Goal: Transaction & Acquisition: Purchase product/service

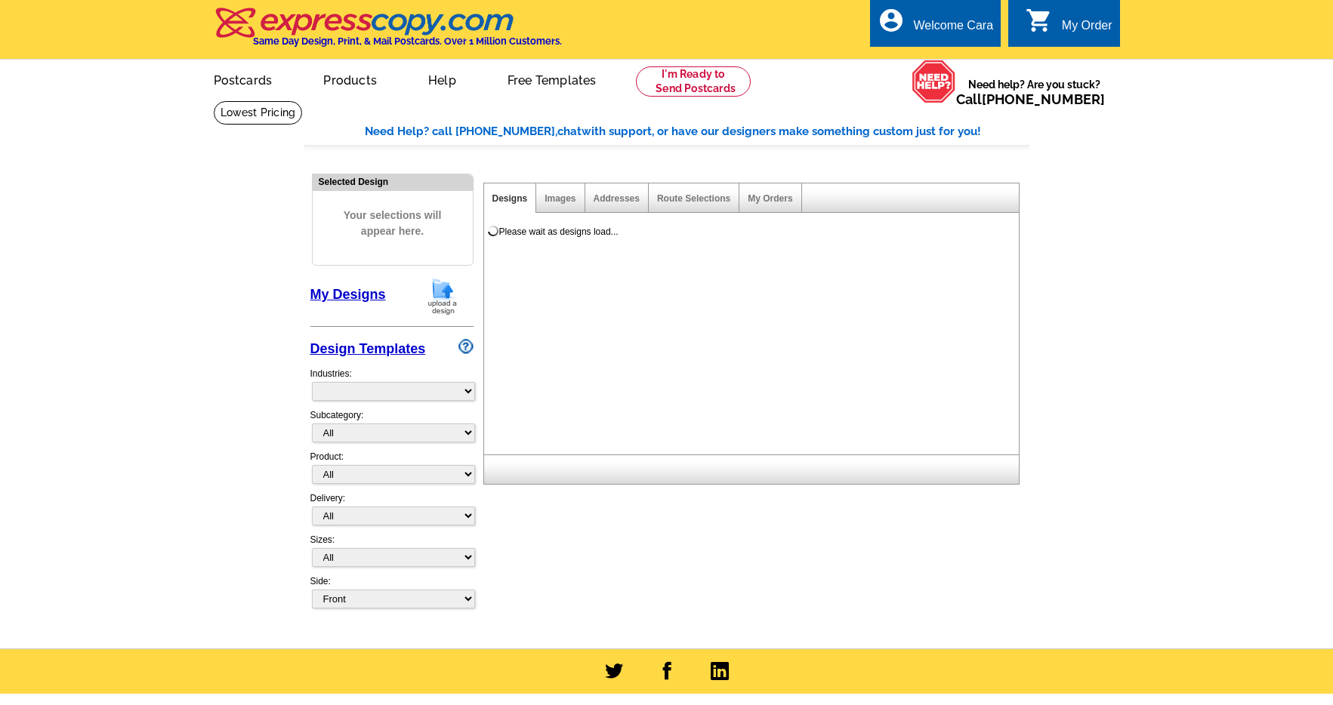
select select "785"
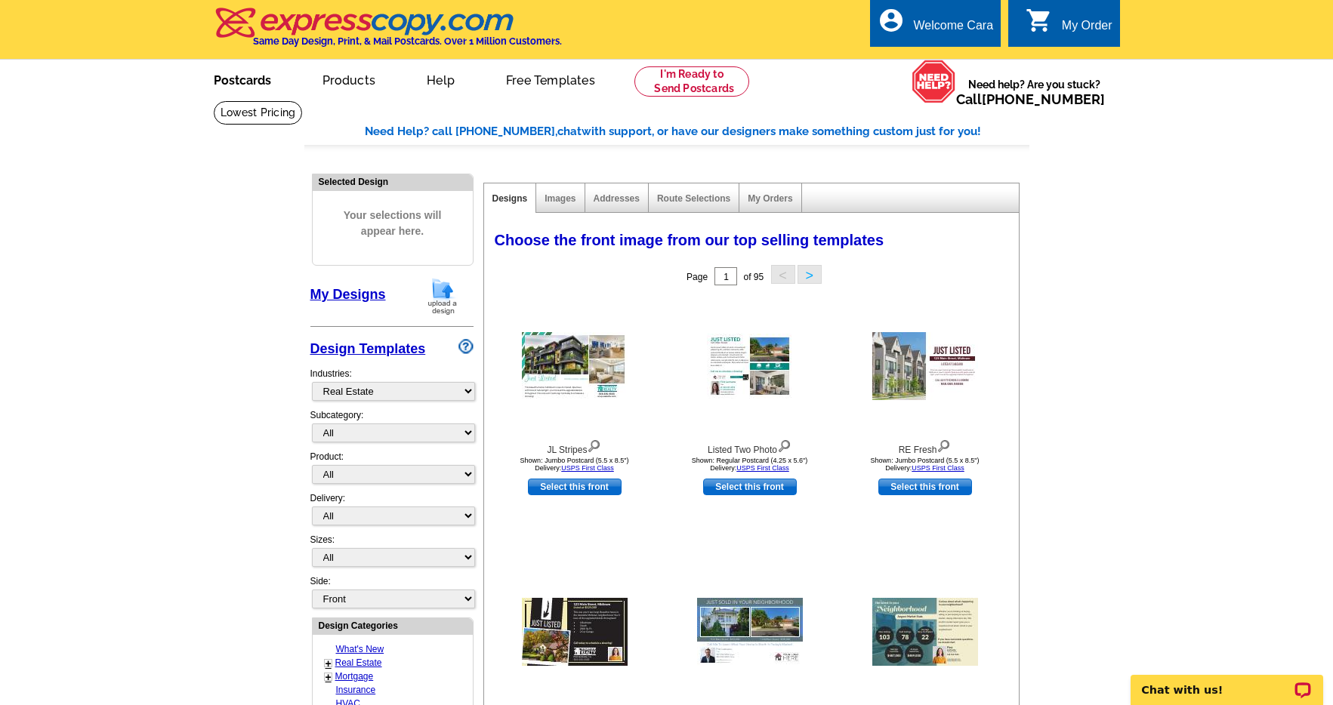
click at [223, 72] on link "Postcards" at bounding box center [243, 78] width 106 height 35
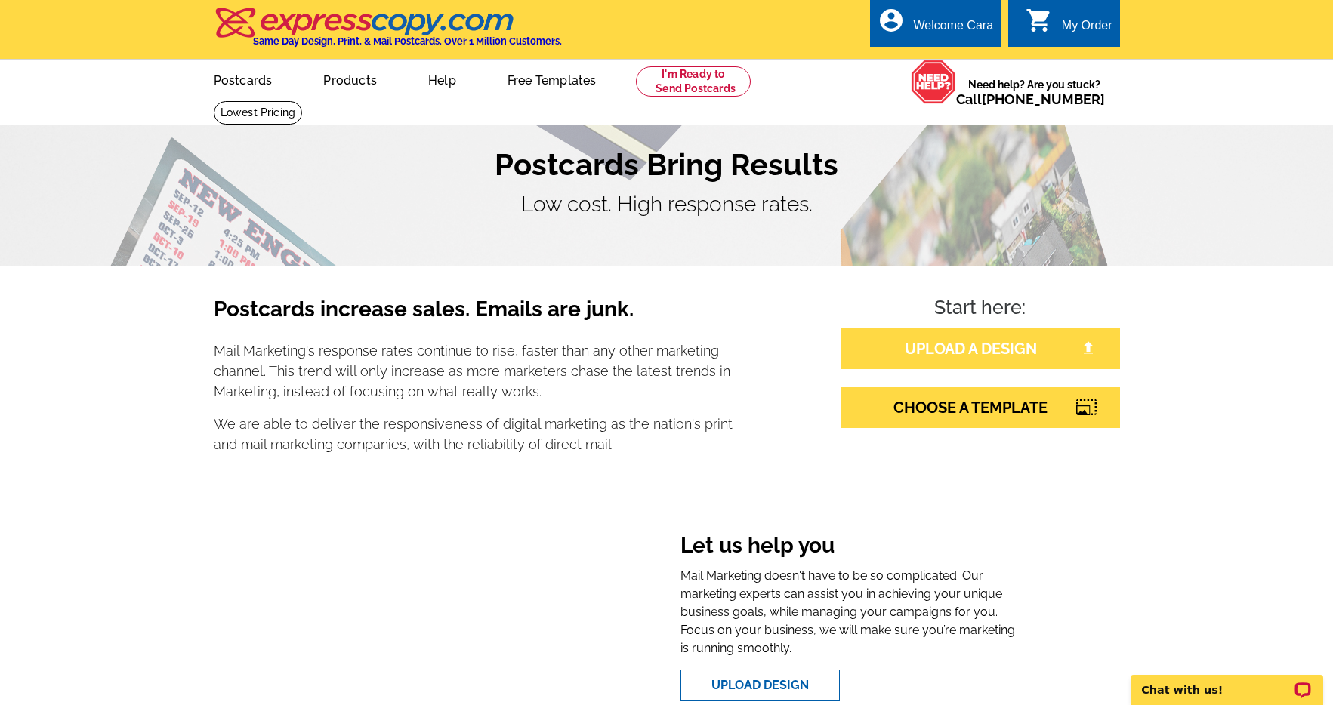
click at [1030, 365] on link "UPLOAD A DESIGN" at bounding box center [979, 348] width 279 height 41
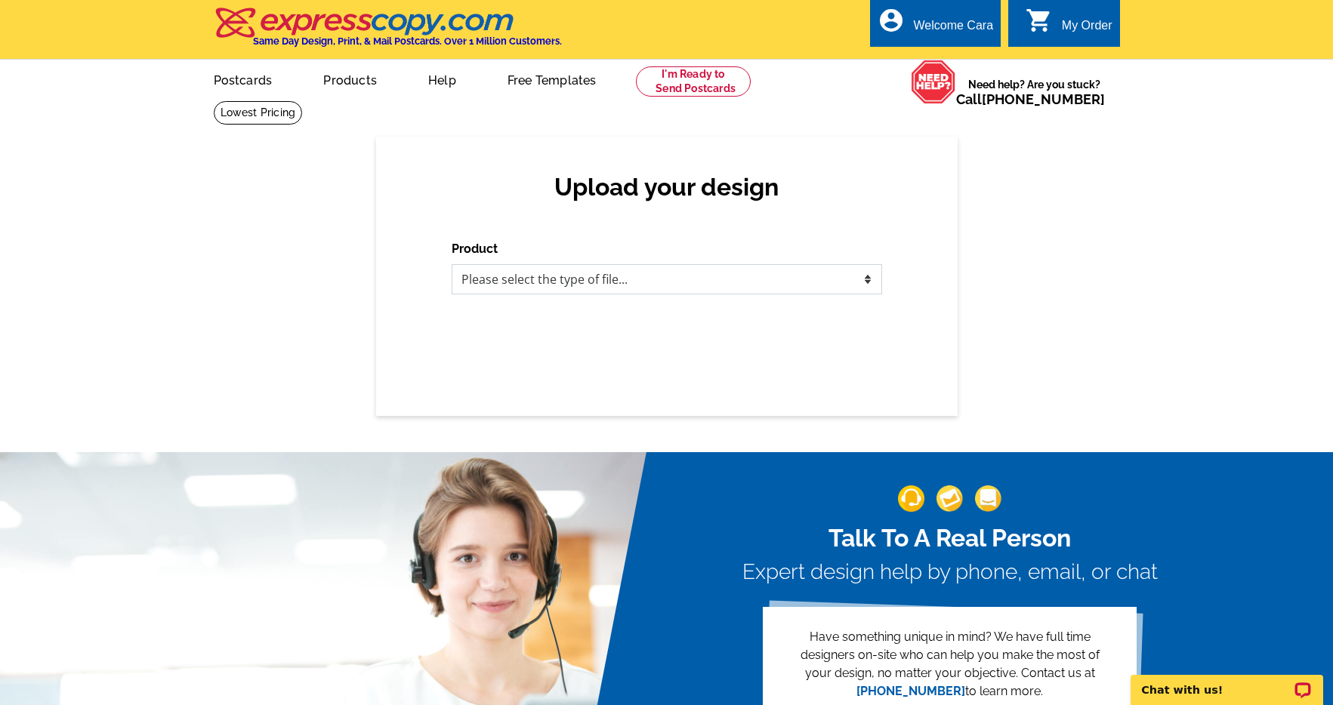
click at [655, 284] on select "Please select the type of file... Postcards Business Cards Letters and flyers G…" at bounding box center [667, 279] width 430 height 30
select select "1"
click at [452, 264] on select "Please select the type of file... Postcards Business Cards Letters and flyers G…" at bounding box center [667, 279] width 430 height 30
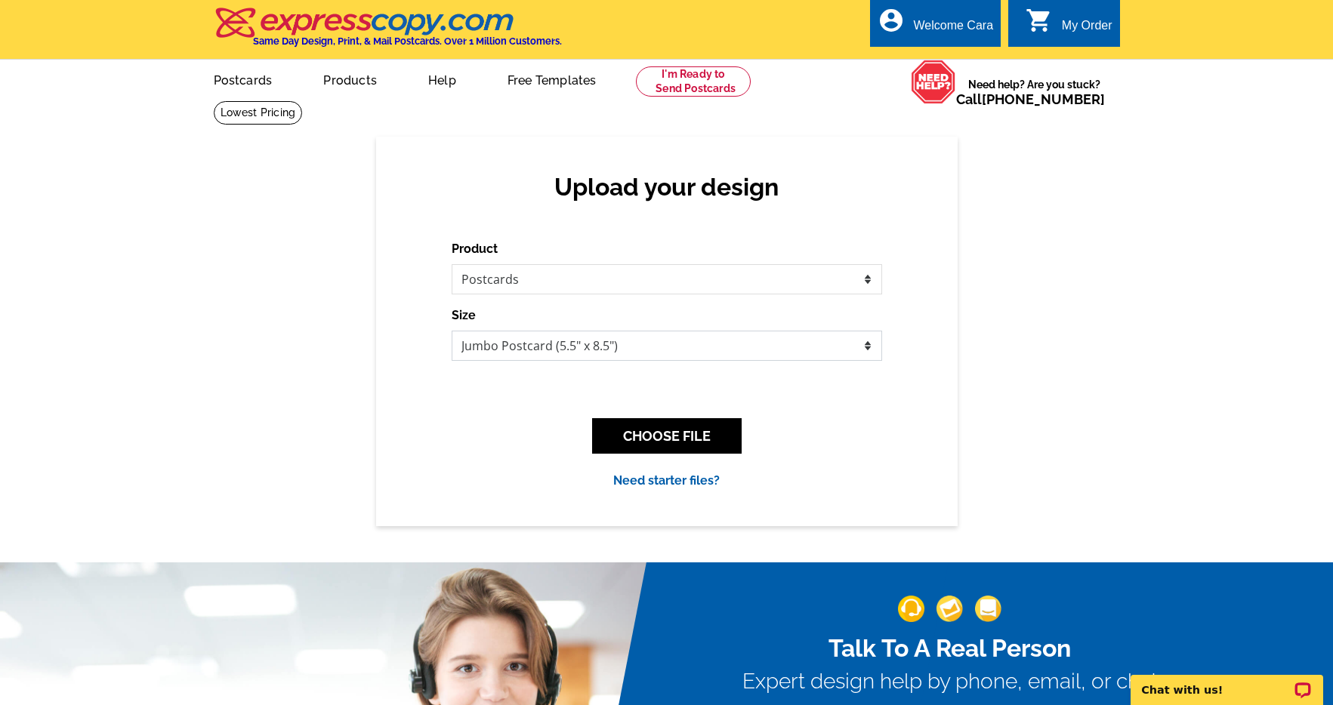
click at [712, 347] on select "Jumbo Postcard (5.5" x 8.5") Regular Postcard (4.25" x 5.6") Panoramic Postcard…" at bounding box center [667, 346] width 430 height 30
select select "1"
click at [452, 331] on select "Jumbo Postcard (5.5" x 8.5") Regular Postcard (4.25" x 5.6") Panoramic Postcard…" at bounding box center [667, 346] width 430 height 30
click at [698, 446] on button "CHOOSE FILE" at bounding box center [666, 435] width 149 height 35
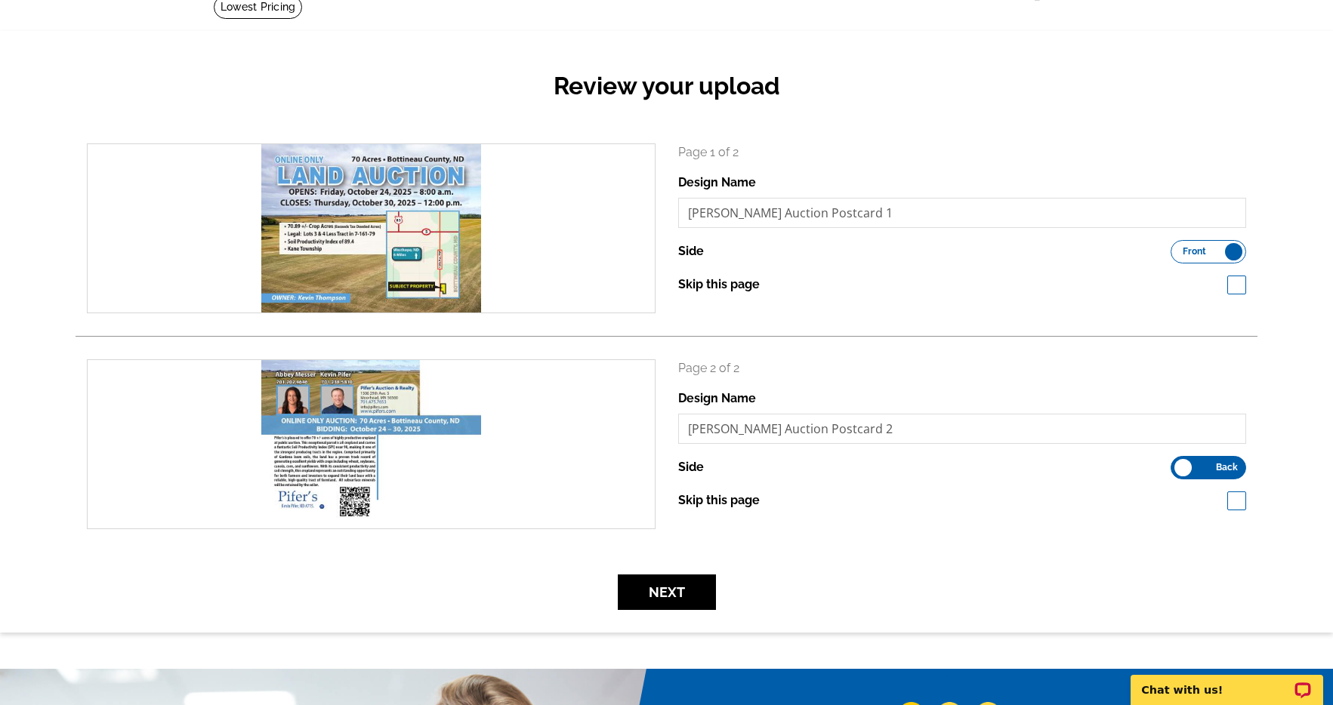
scroll to position [122, 0]
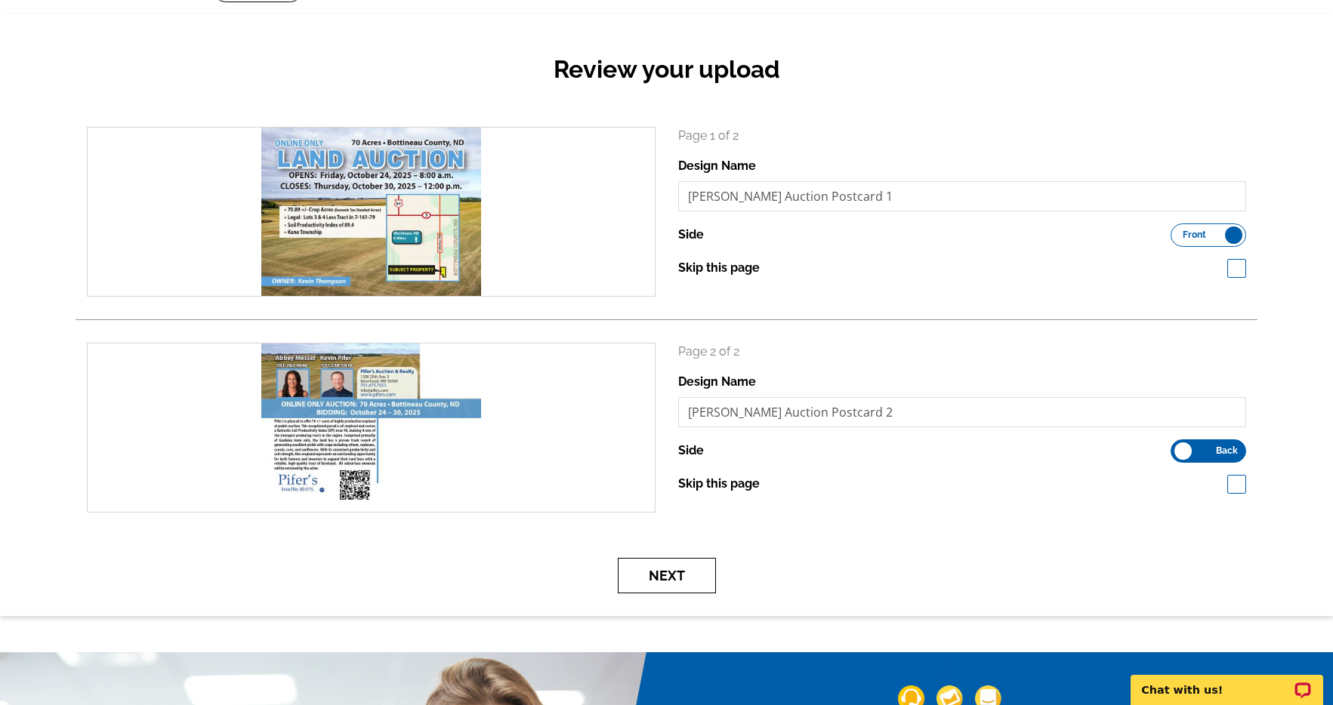
click at [683, 568] on button "Next" at bounding box center [667, 575] width 98 height 35
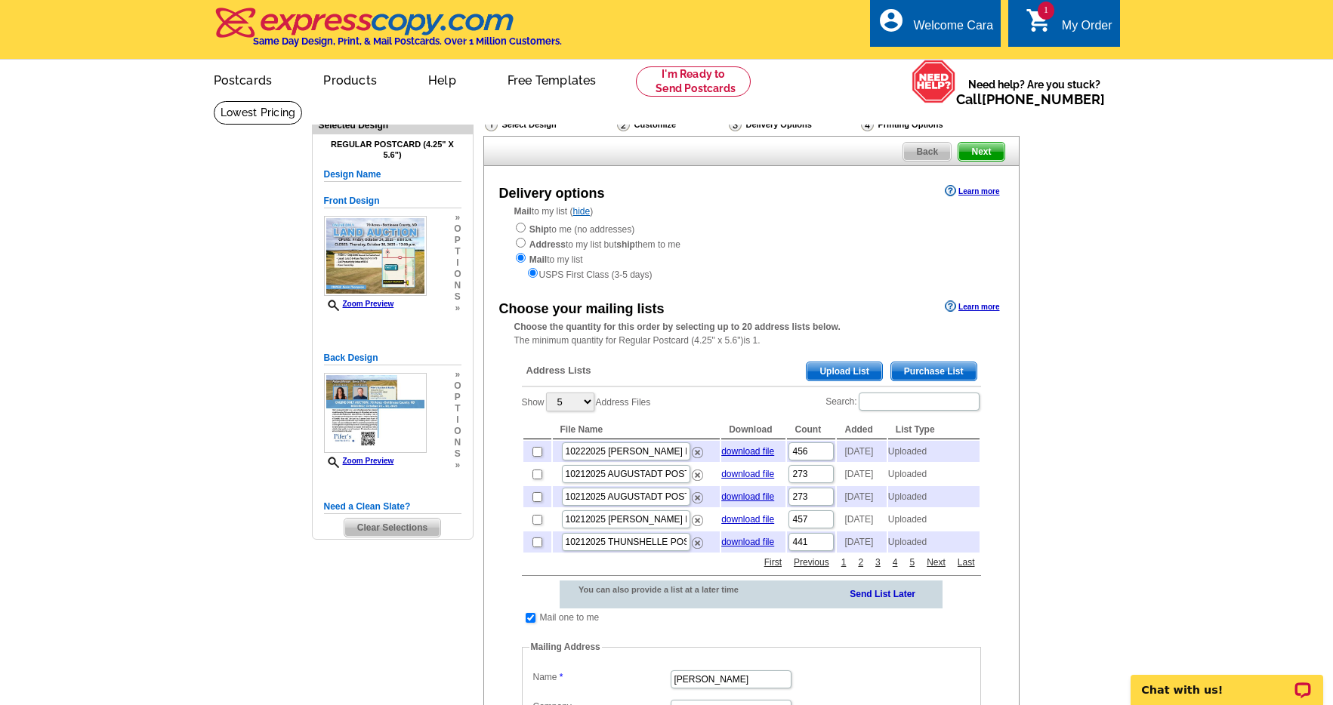
click at [846, 376] on span "Upload List" at bounding box center [843, 371] width 75 height 18
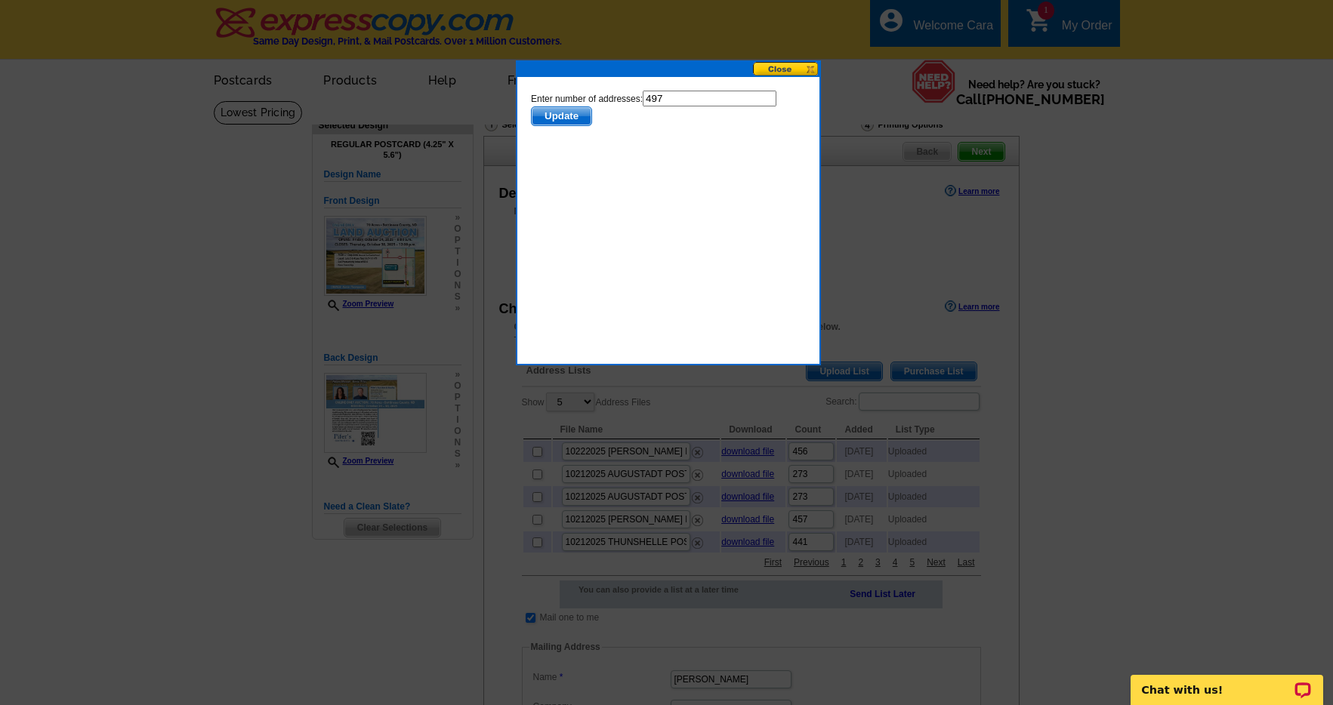
click at [697, 102] on input "497" at bounding box center [709, 99] width 134 height 16
type input "496"
click at [575, 122] on span "Update" at bounding box center [561, 116] width 60 height 18
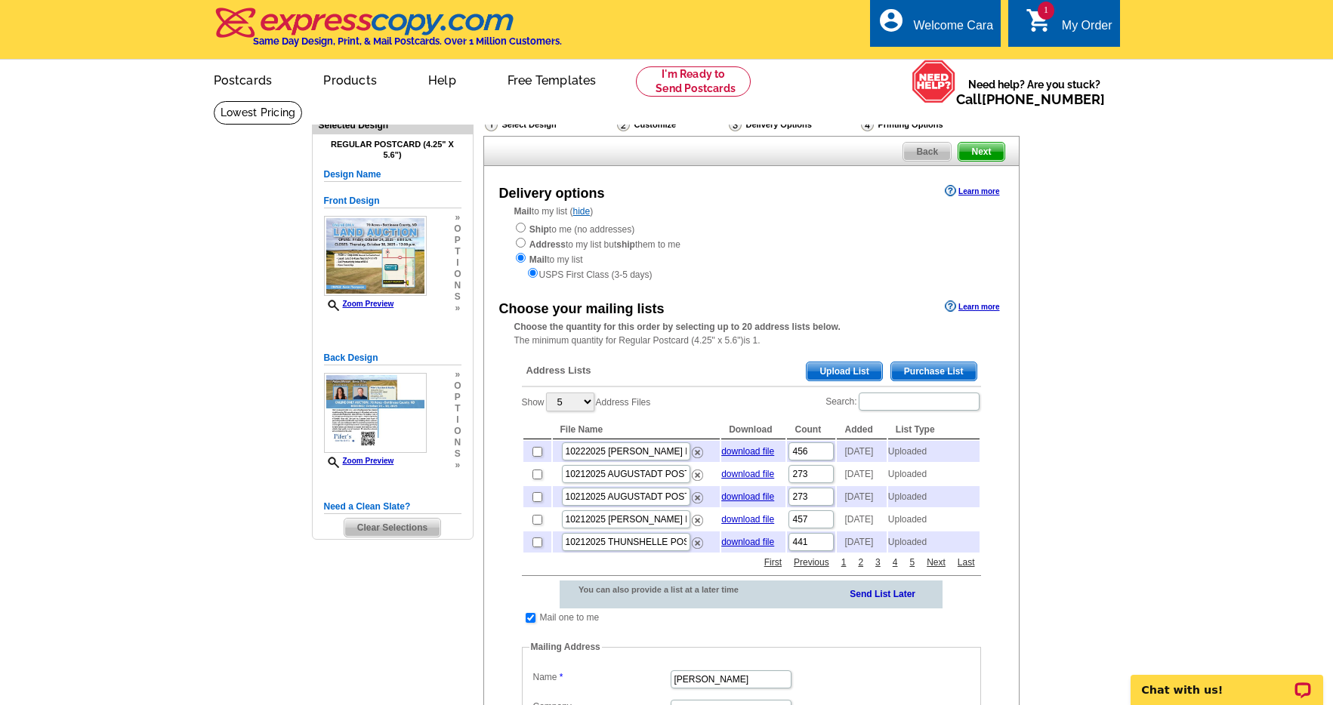
click at [714, 99] on ul "picture_in_picture Postcards store_mall_directory Products keyboard_arrow_down …" at bounding box center [528, 92] width 677 height 65
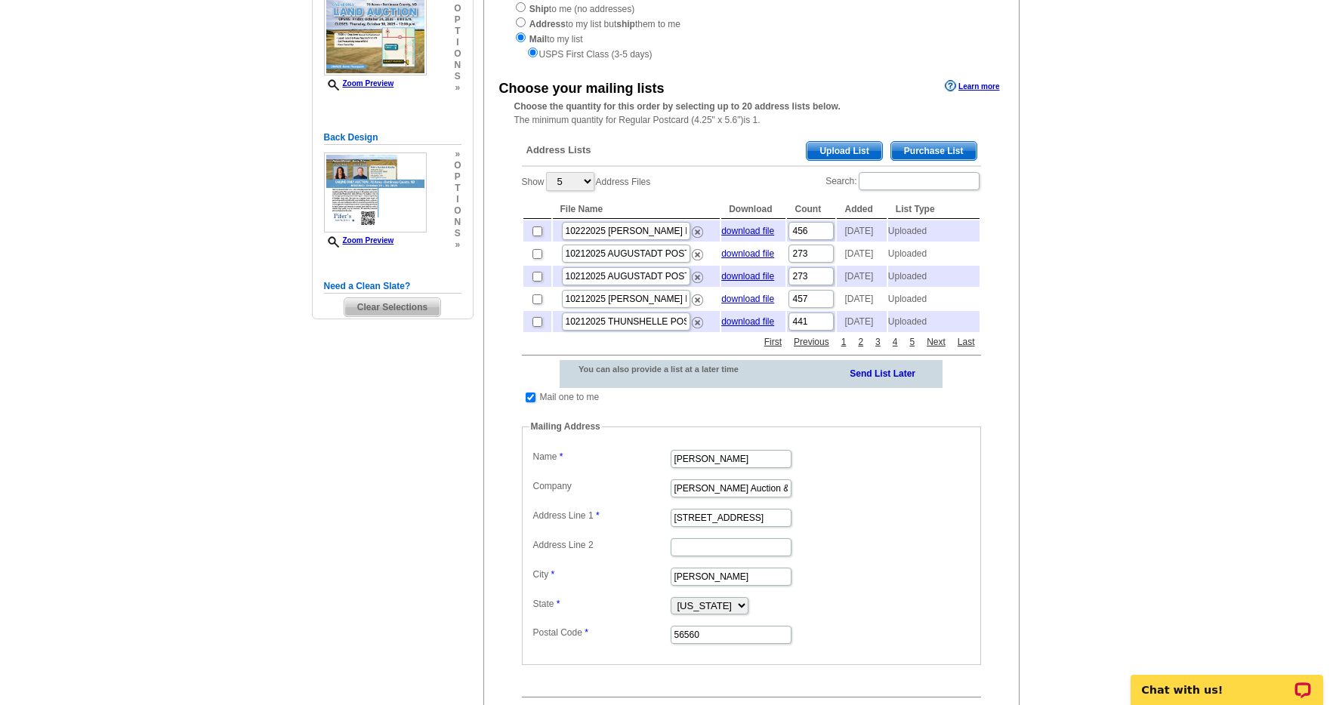
scroll to position [260, 0]
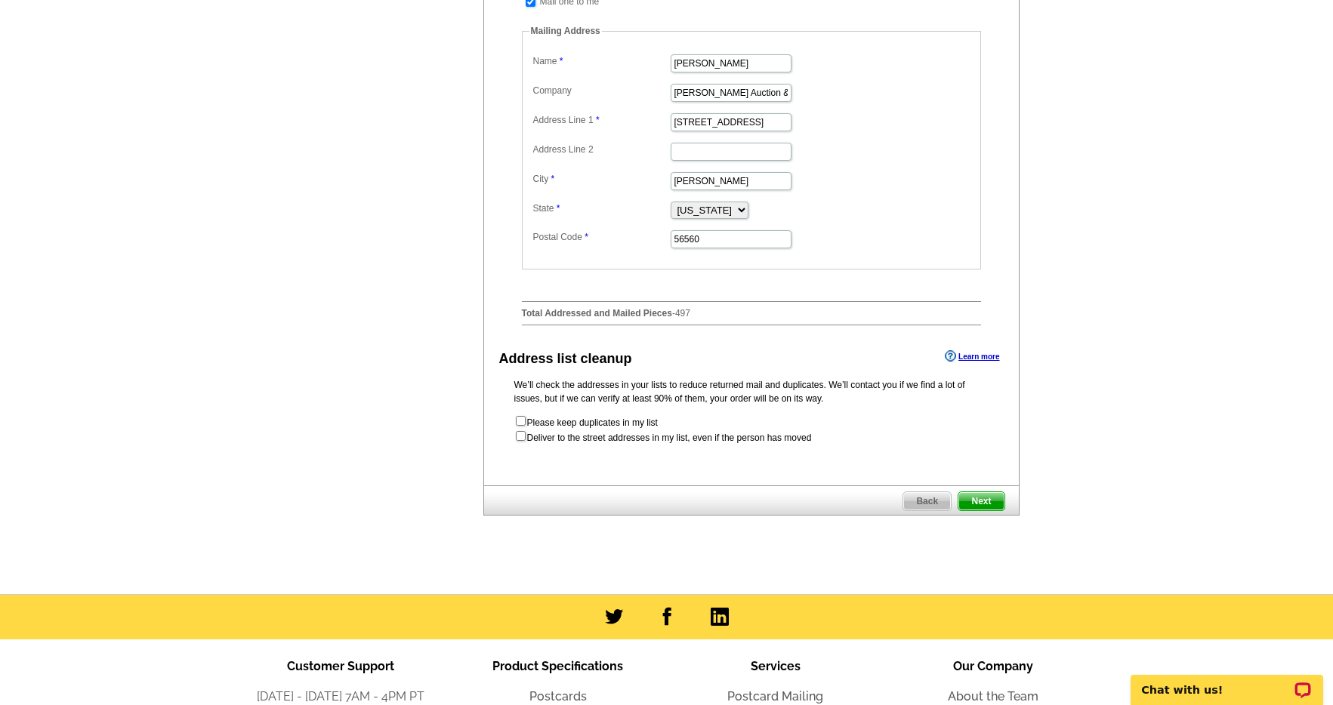
scroll to position [856, 0]
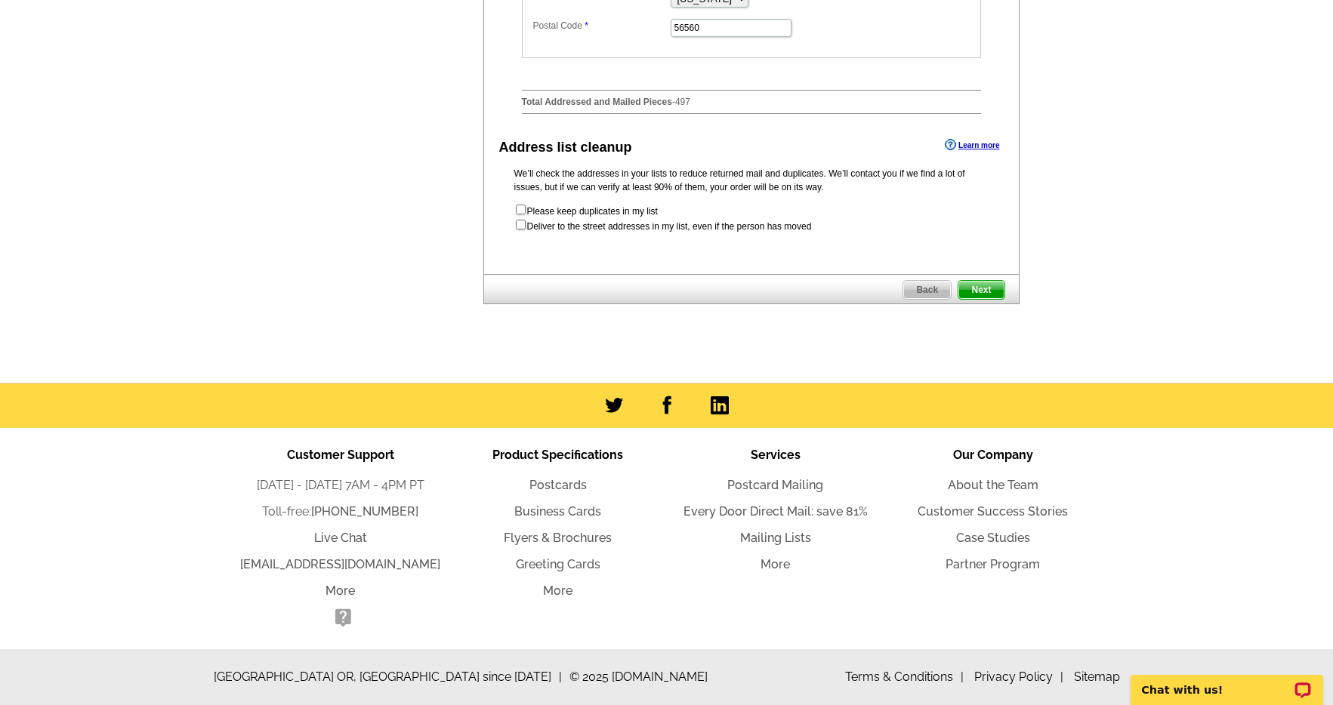
click at [988, 296] on span "Next" at bounding box center [980, 290] width 45 height 18
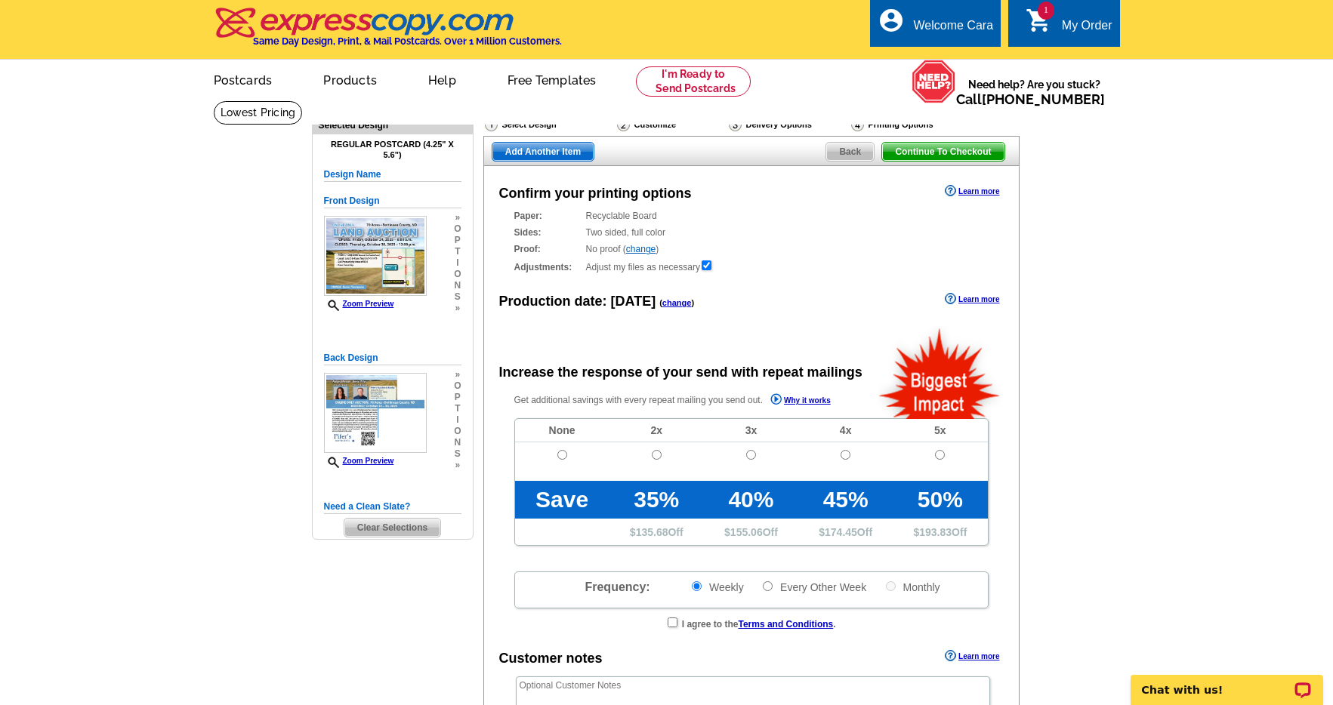
radio input "false"
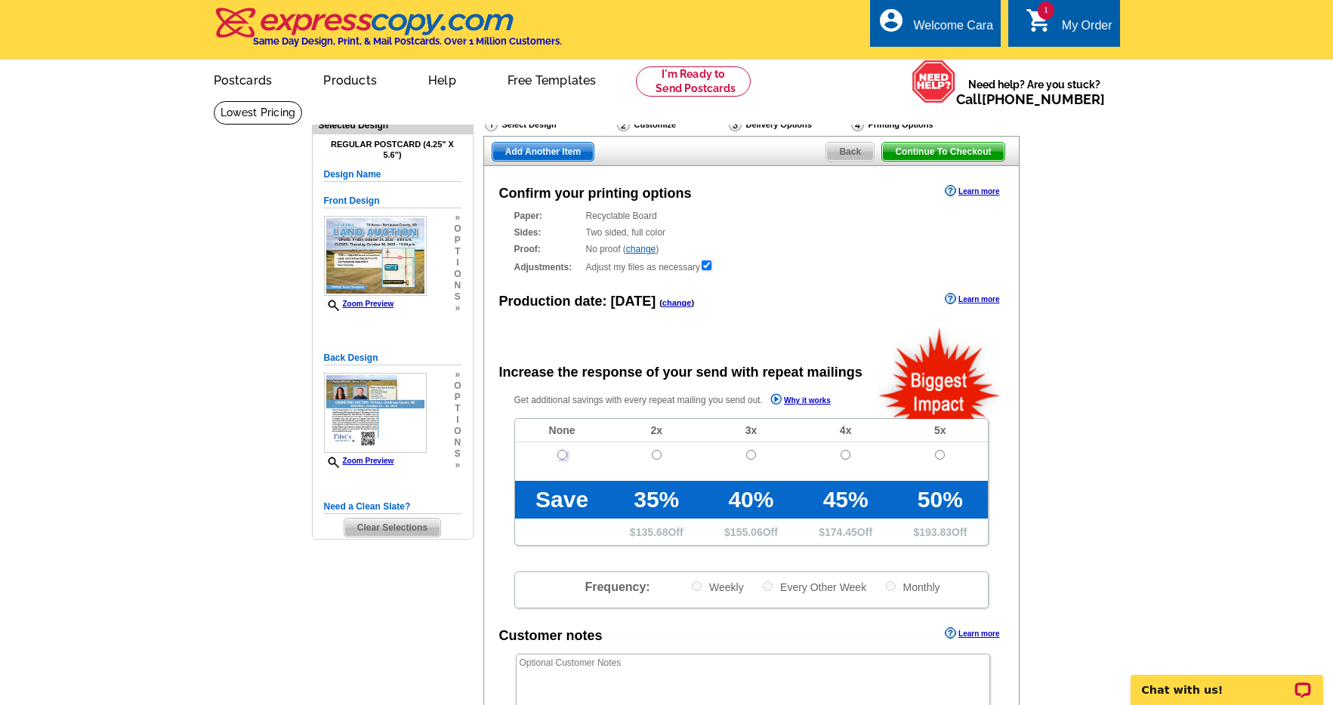
click at [560, 454] on input "radio" at bounding box center [562, 455] width 10 height 10
radio input "true"
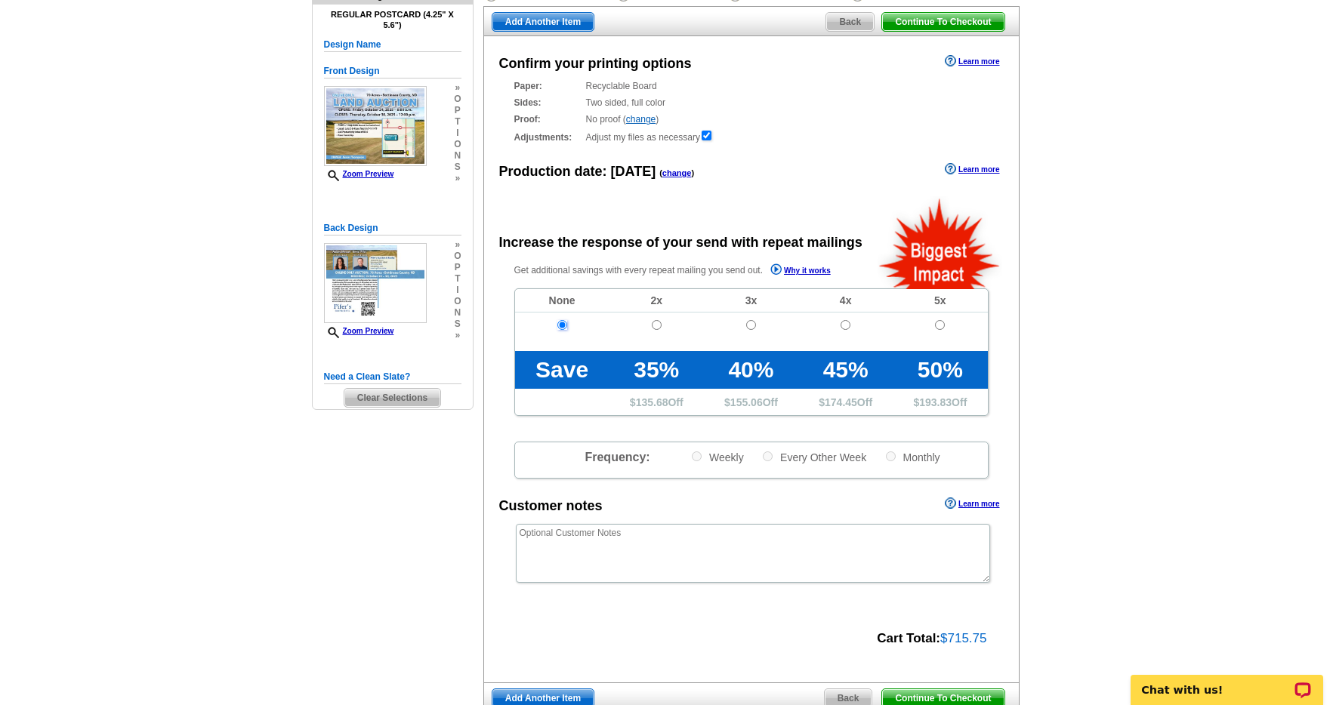
scroll to position [225, 0]
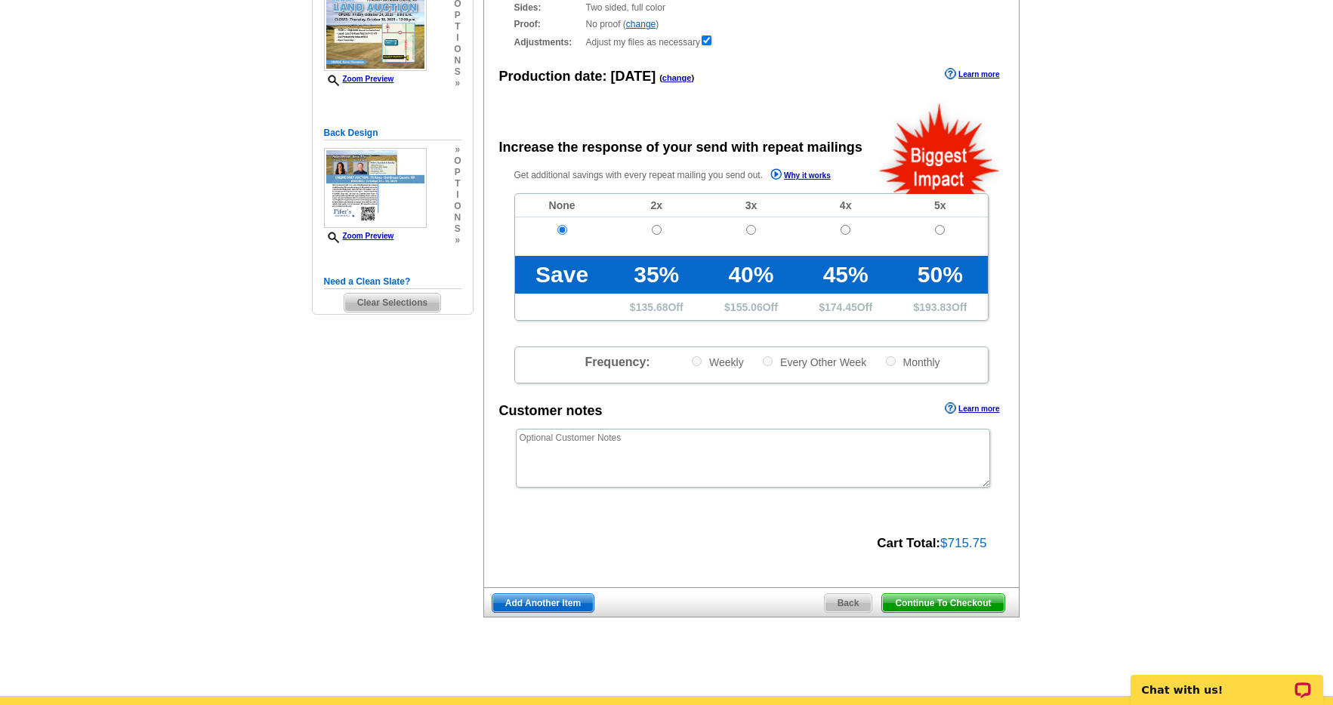
click at [957, 601] on span "Continue To Checkout" at bounding box center [943, 603] width 122 height 18
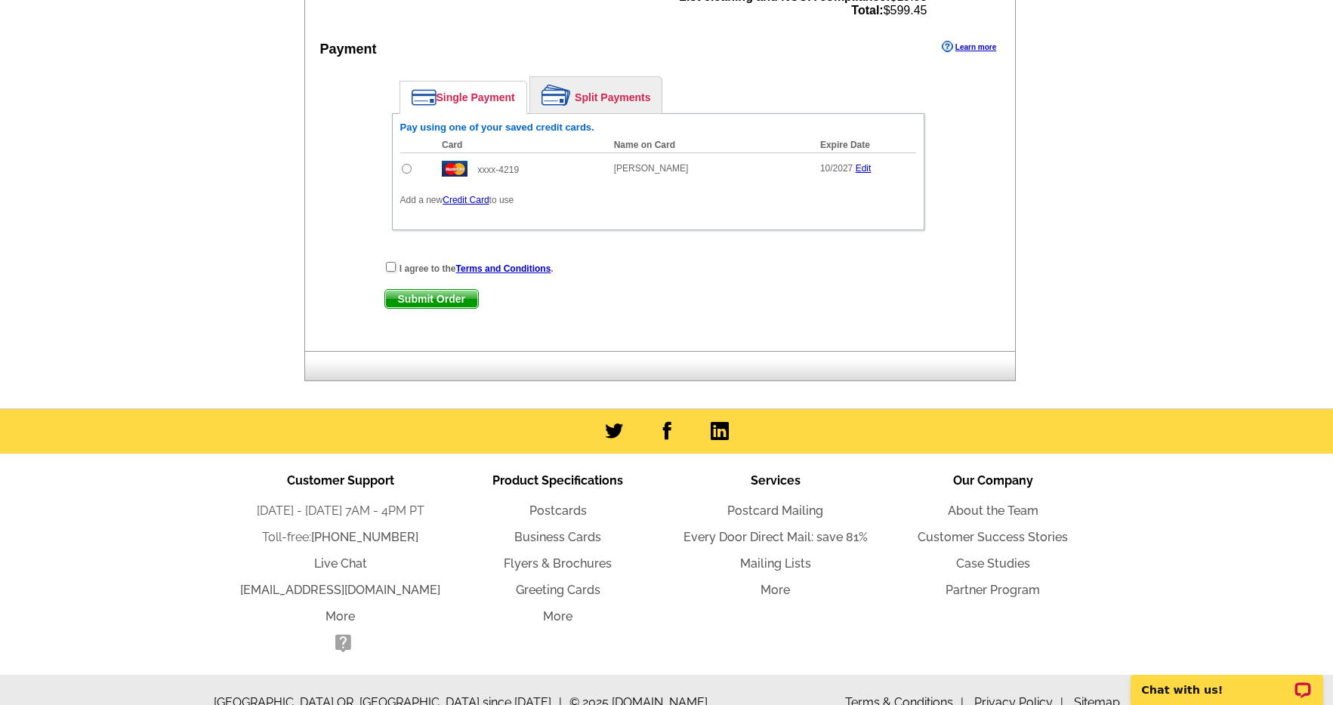
click at [404, 169] on input "radio" at bounding box center [407, 169] width 10 height 10
radio input "true"
click at [392, 267] on input "checkbox" at bounding box center [391, 267] width 10 height 10
checkbox input "true"
click at [426, 300] on span "Submit Order" at bounding box center [431, 299] width 93 height 18
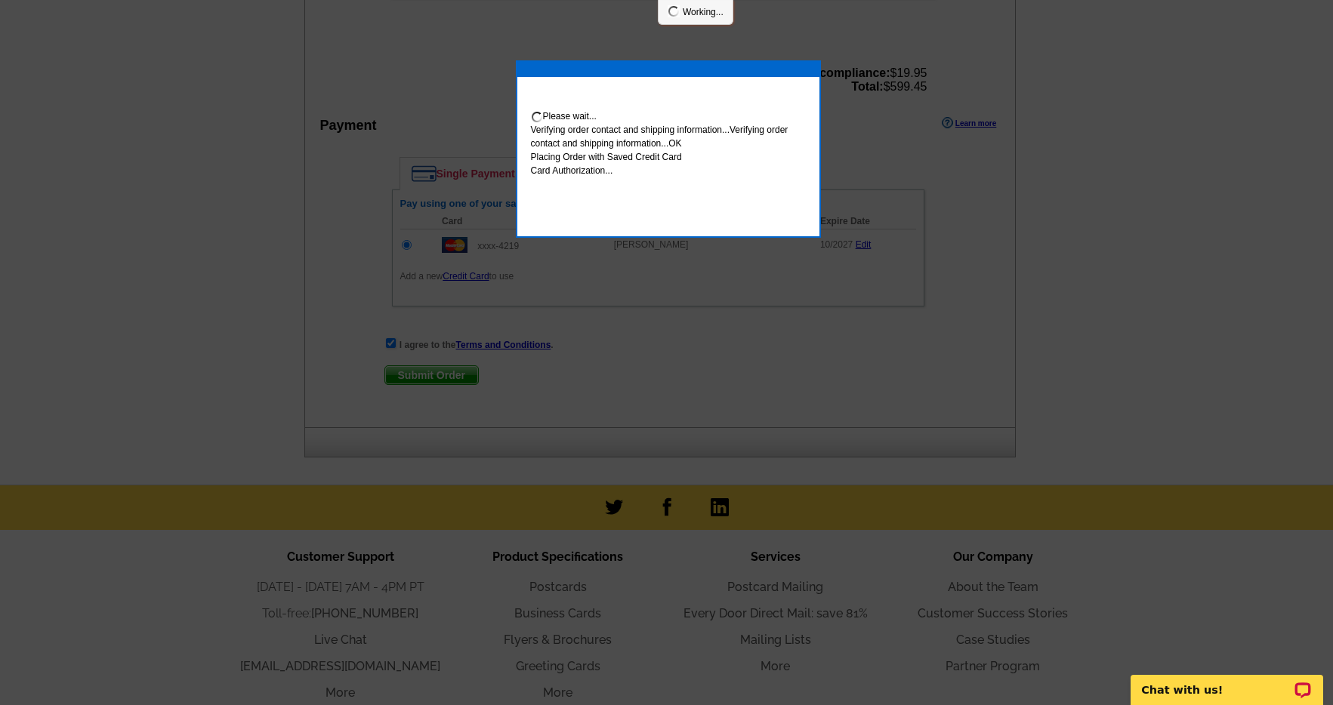
scroll to position [787, 0]
